Goal: Task Accomplishment & Management: Manage account settings

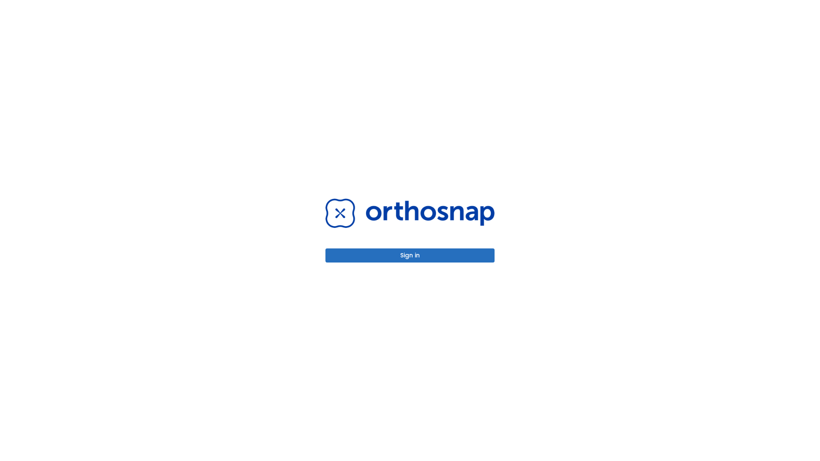
click at [410, 255] on button "Sign in" at bounding box center [410, 256] width 169 height 14
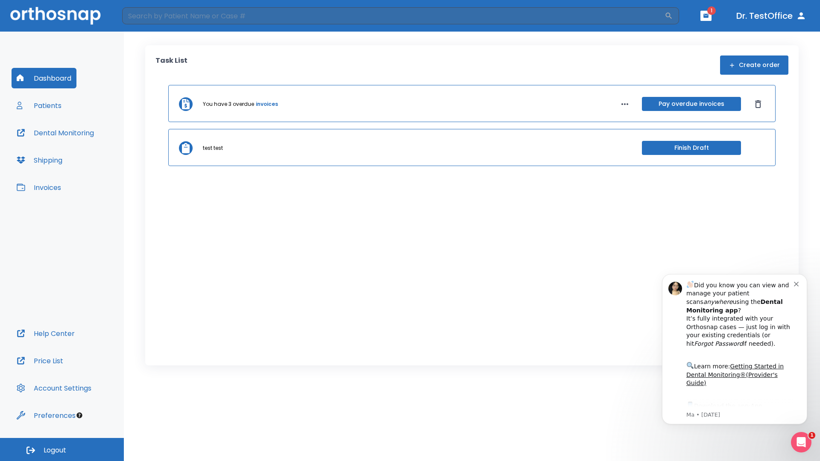
click at [62, 450] on span "Logout" at bounding box center [55, 450] width 23 height 9
